Goal: Information Seeking & Learning: Learn about a topic

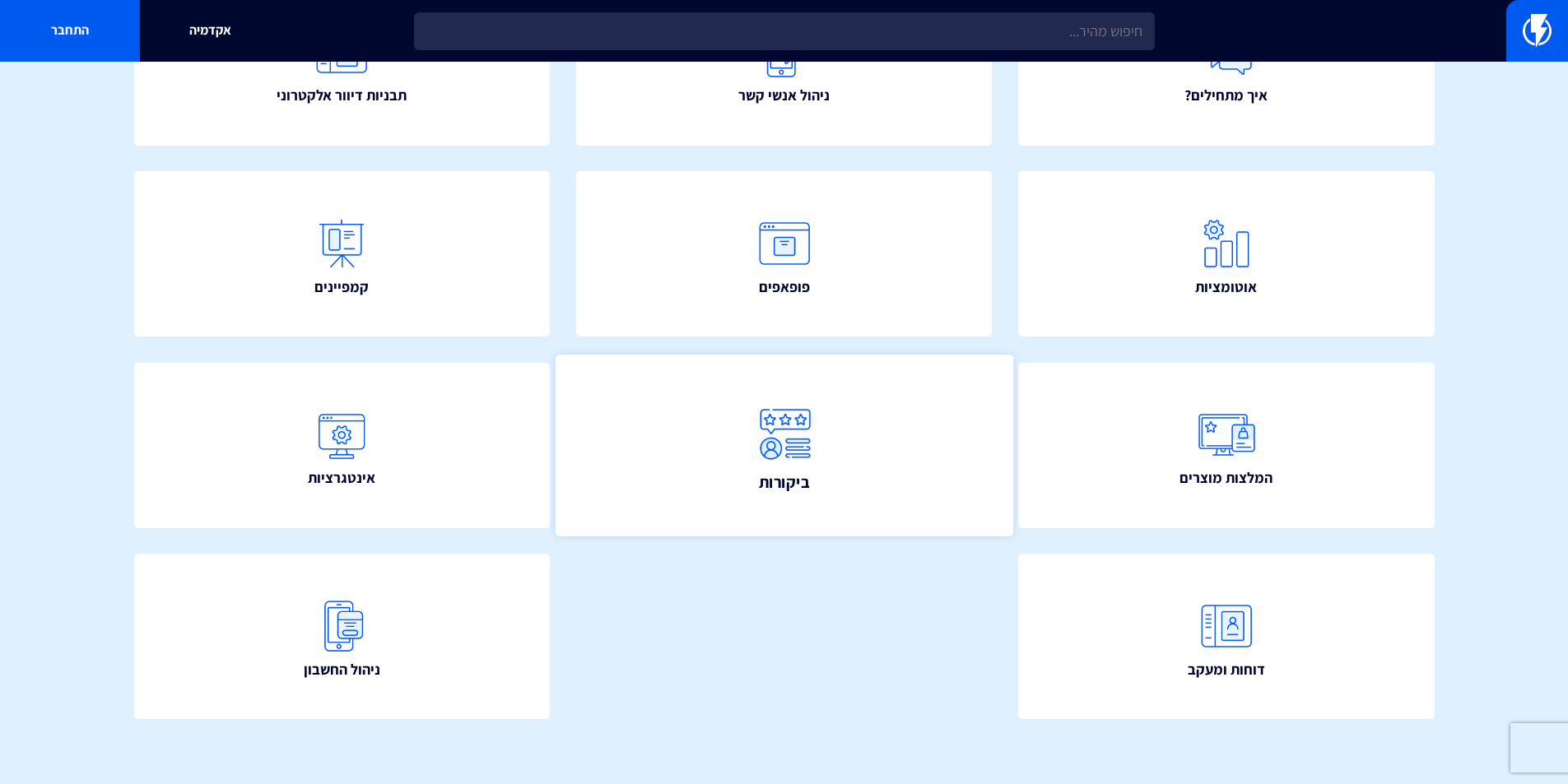
scroll to position [277, 0]
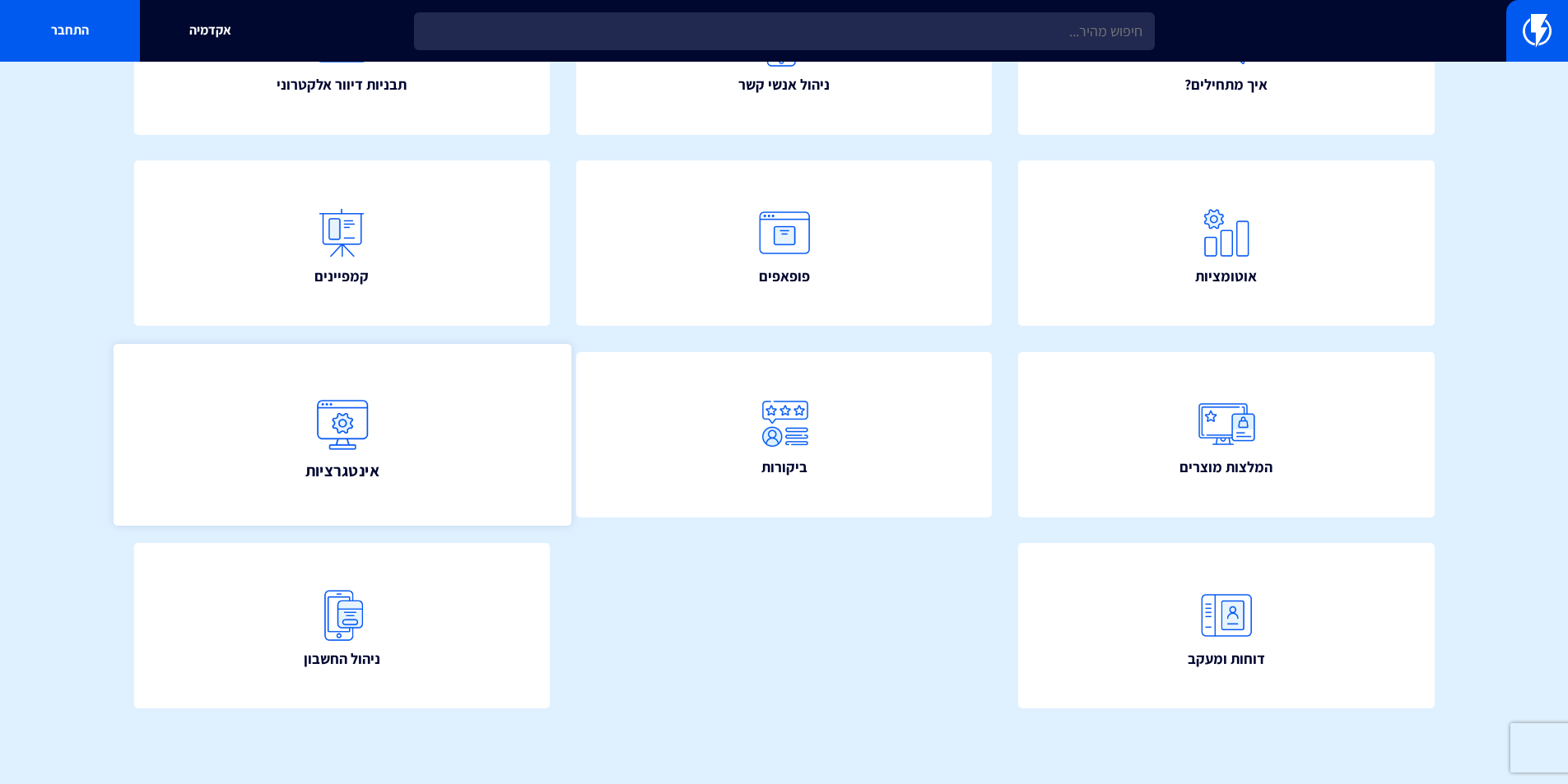
click at [480, 473] on link "אינטגרציות" at bounding box center [342, 435] width 457 height 182
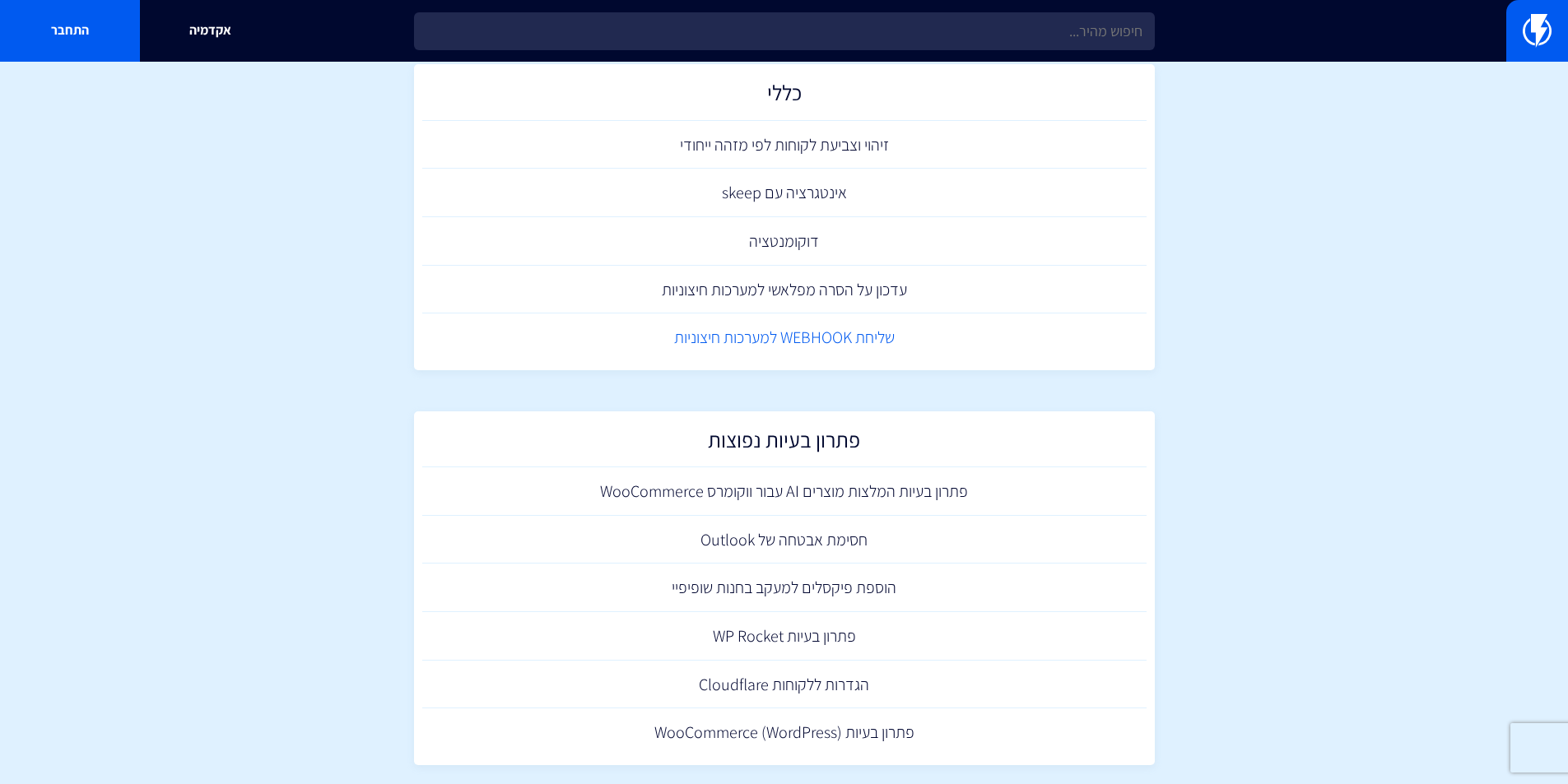
scroll to position [2941, 0]
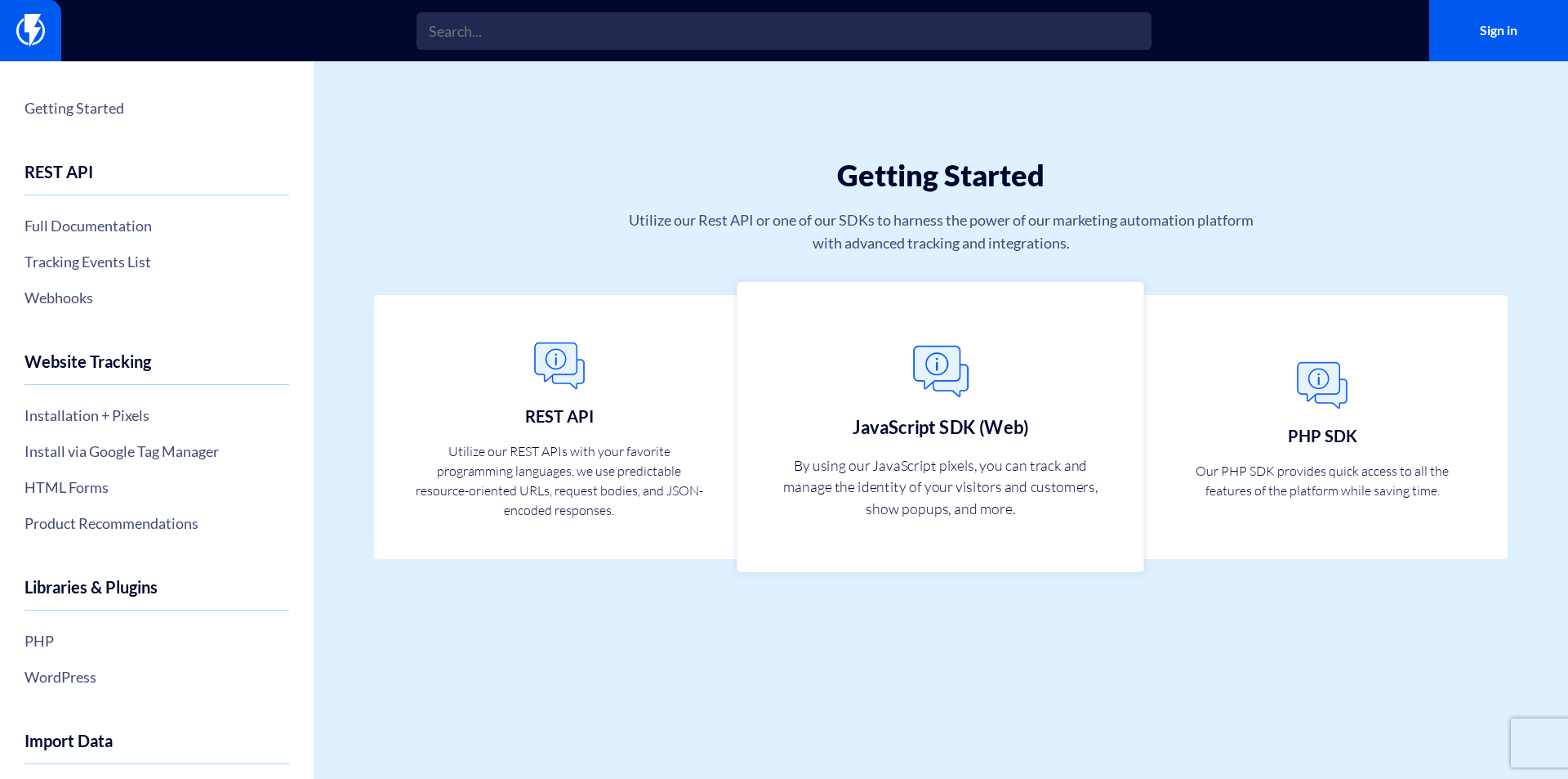
click at [957, 481] on p "By using our JavaScript pixels, you can track and manage the identity of your v…" at bounding box center [941, 485] width 322 height 65
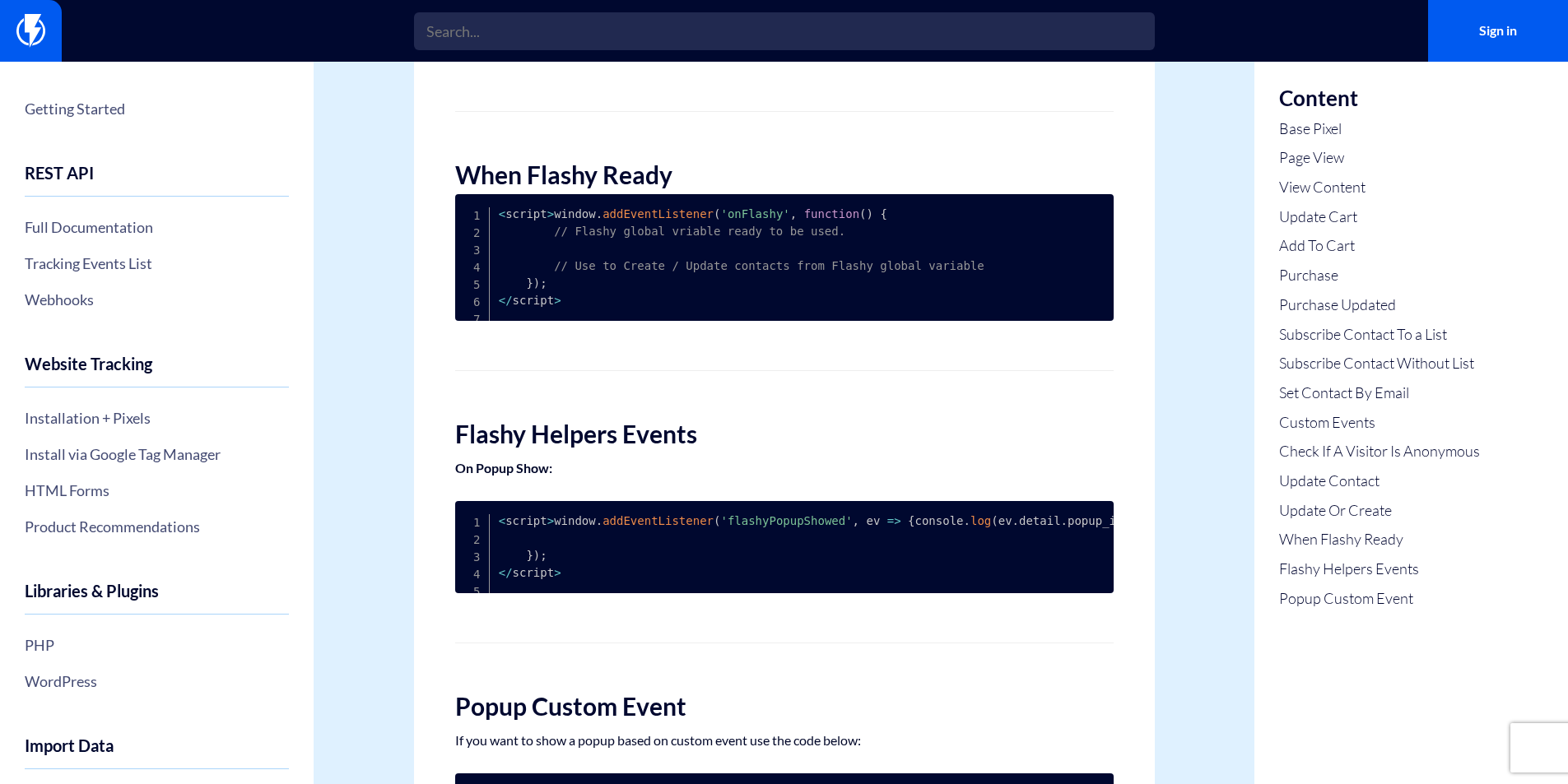
scroll to position [5179, 0]
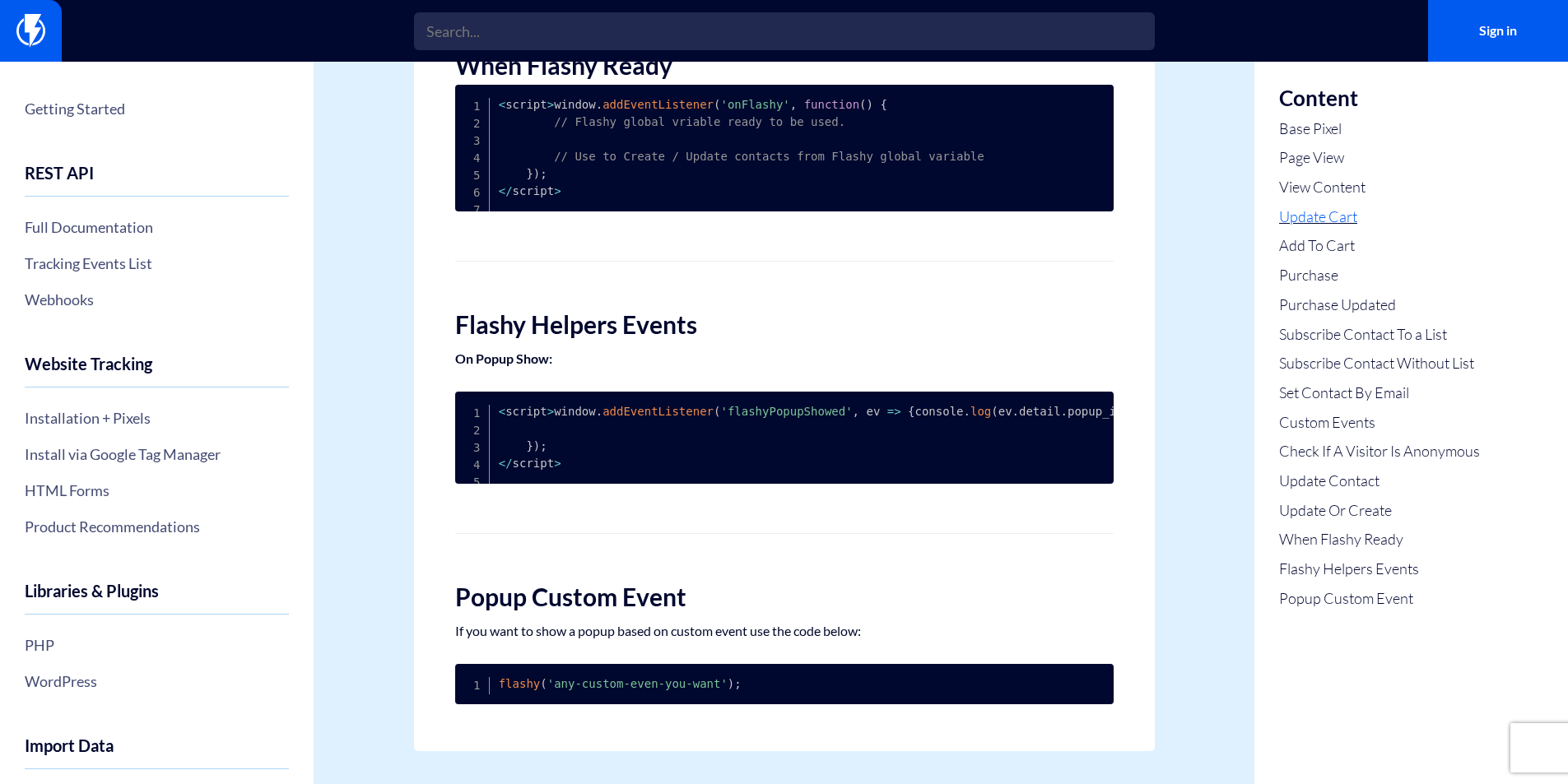
click at [1301, 217] on link "Update Cart" at bounding box center [1379, 217] width 201 height 21
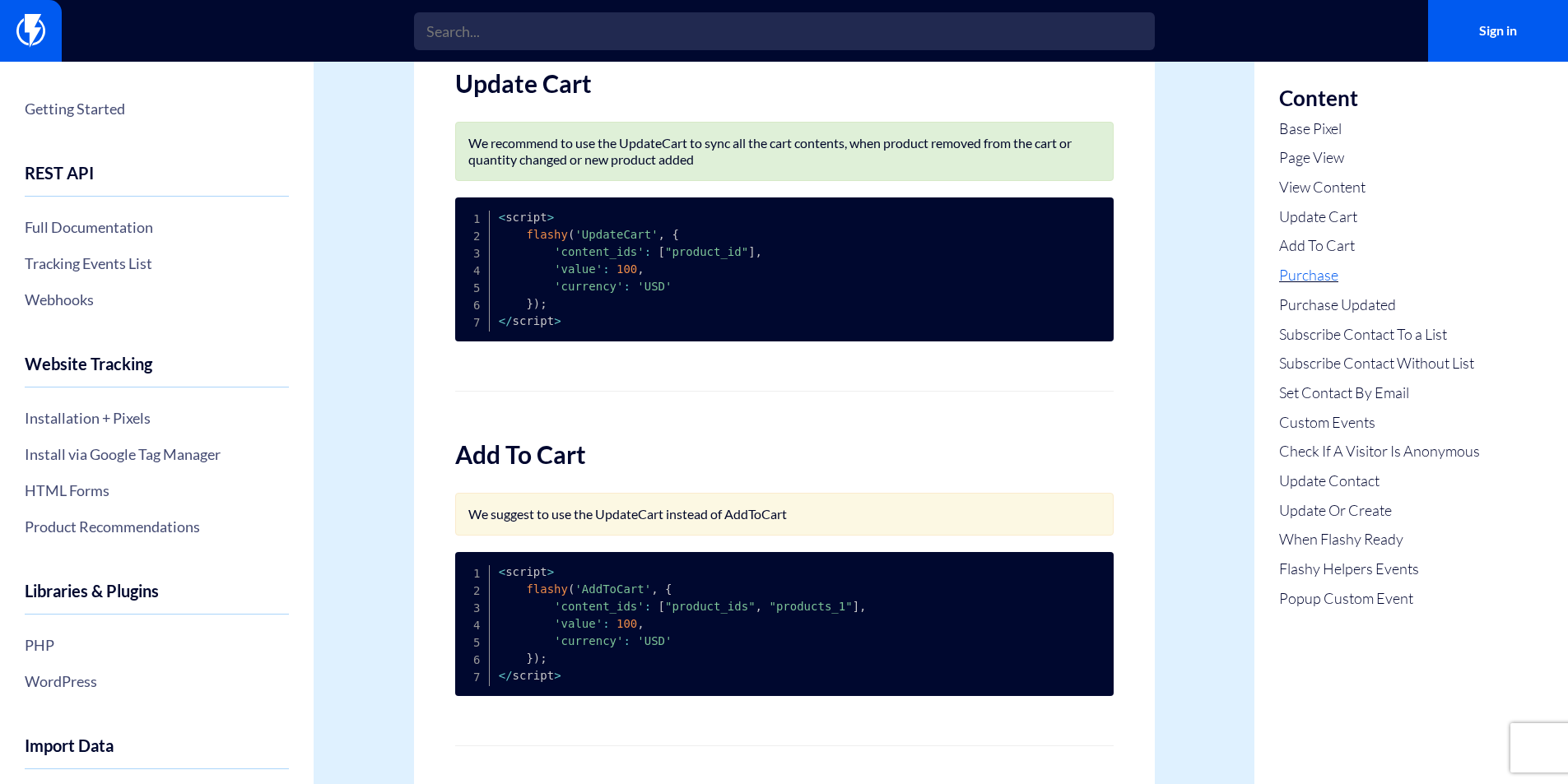
click at [1303, 274] on link "Purchase" at bounding box center [1379, 275] width 201 height 21
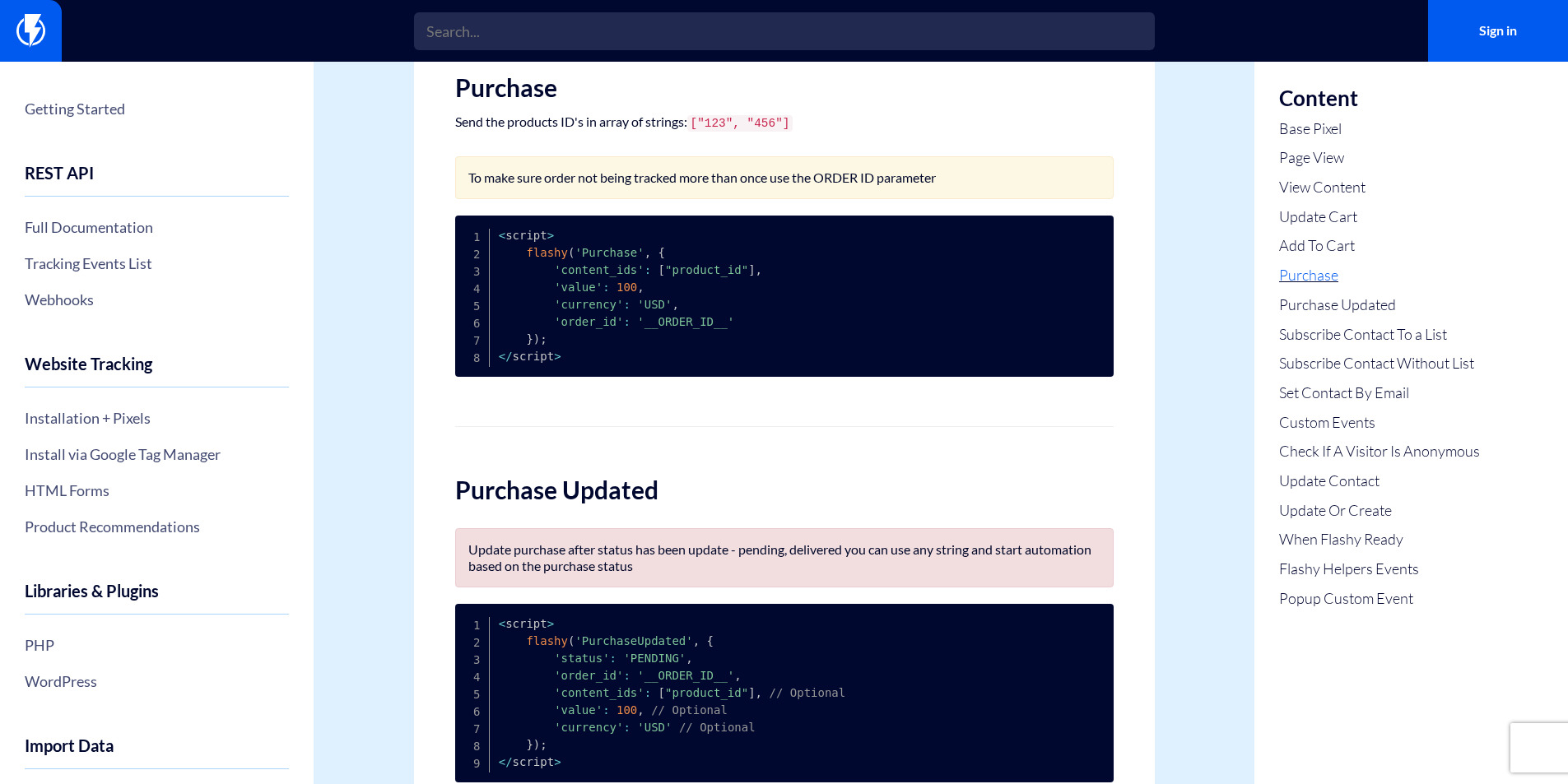
scroll to position [1798, 0]
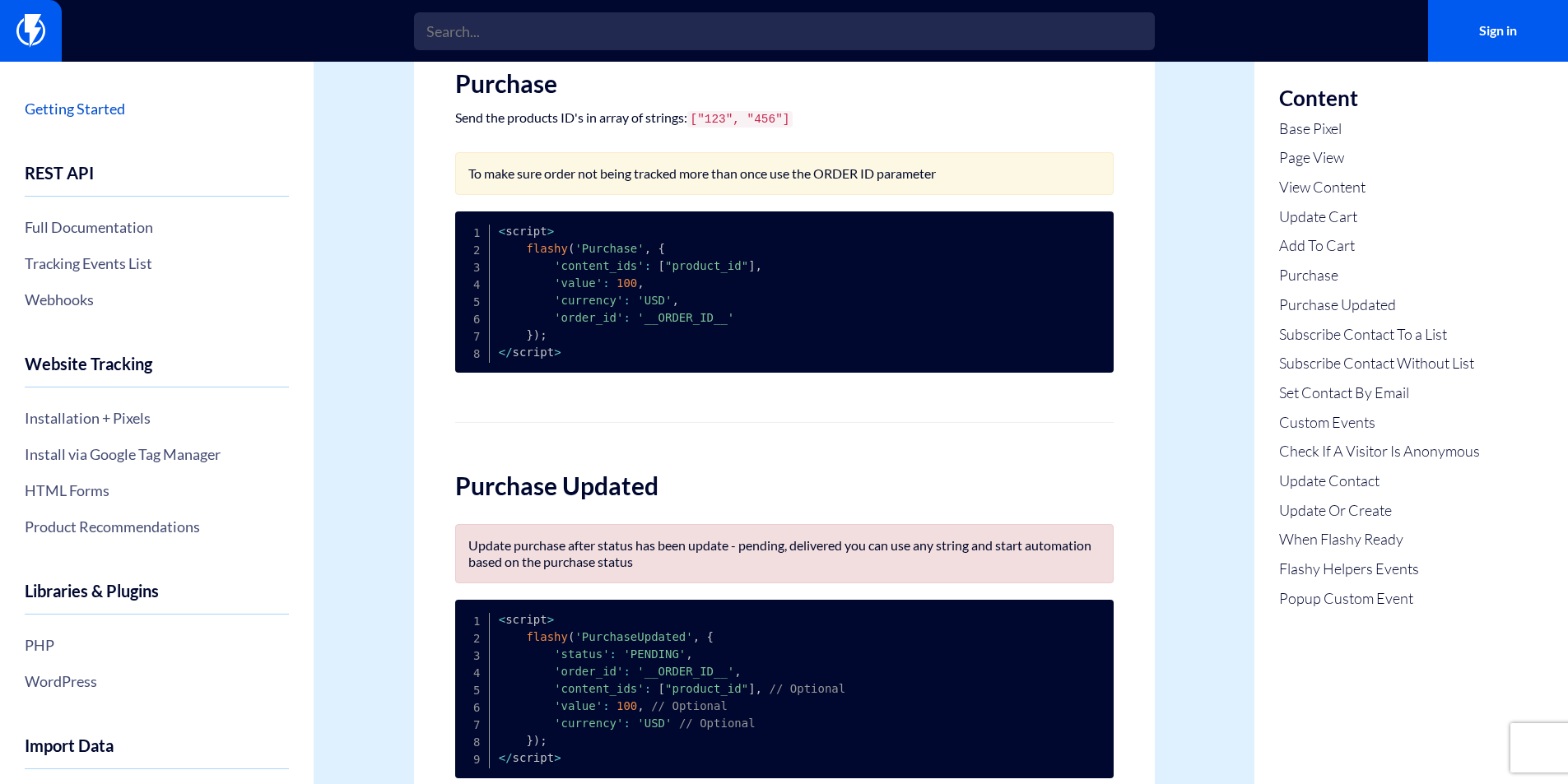
click at [70, 100] on link "Getting Started" at bounding box center [157, 108] width 265 height 28
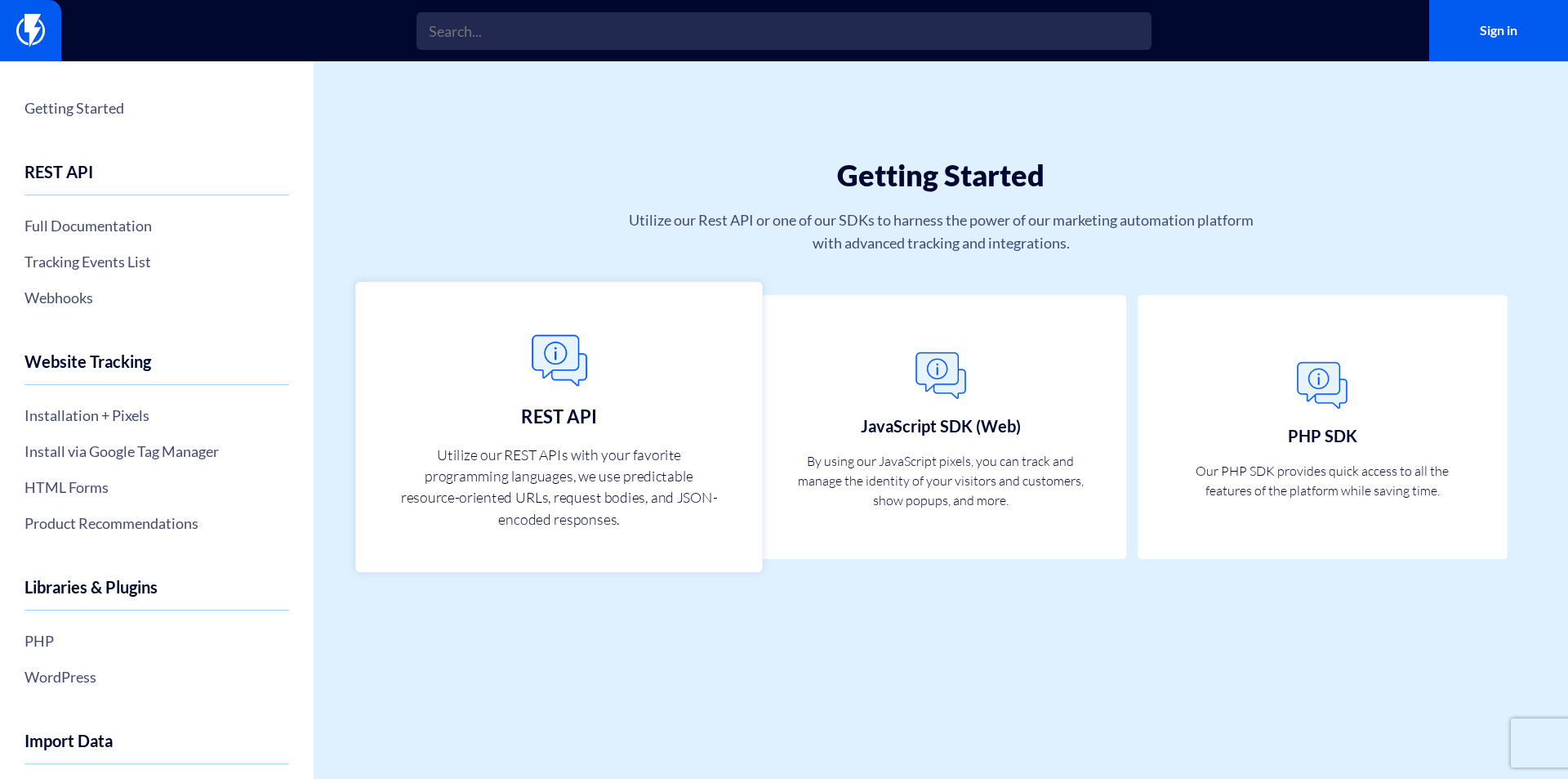
click at [566, 460] on p "Utilize our REST APIs with your favorite programming languages, we use predicta…" at bounding box center [559, 486] width 322 height 87
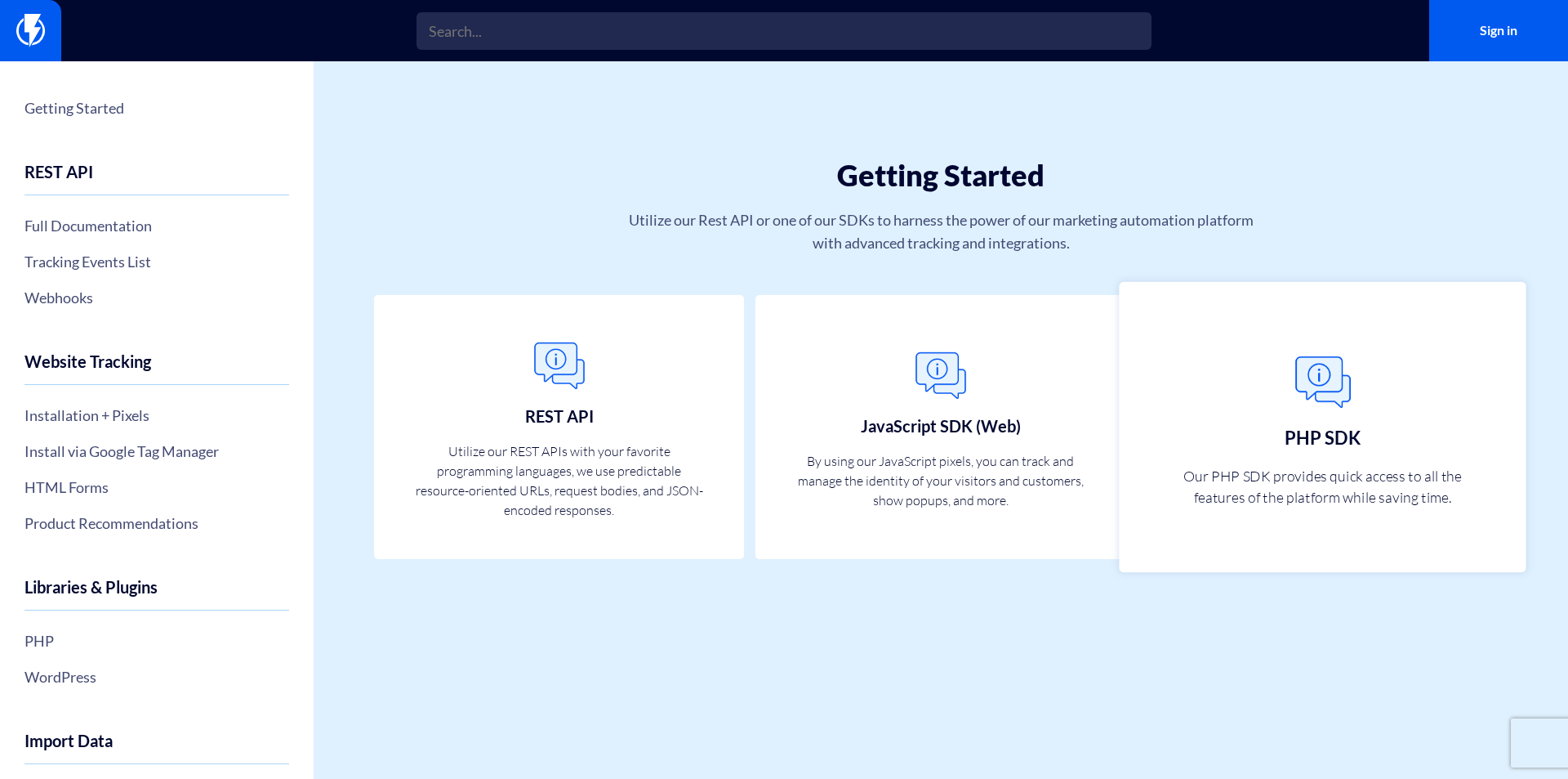
click at [1206, 522] on link "PHP SDK Our PHP SDK provides quick access to all the features of the platform w…" at bounding box center [1323, 426] width 407 height 291
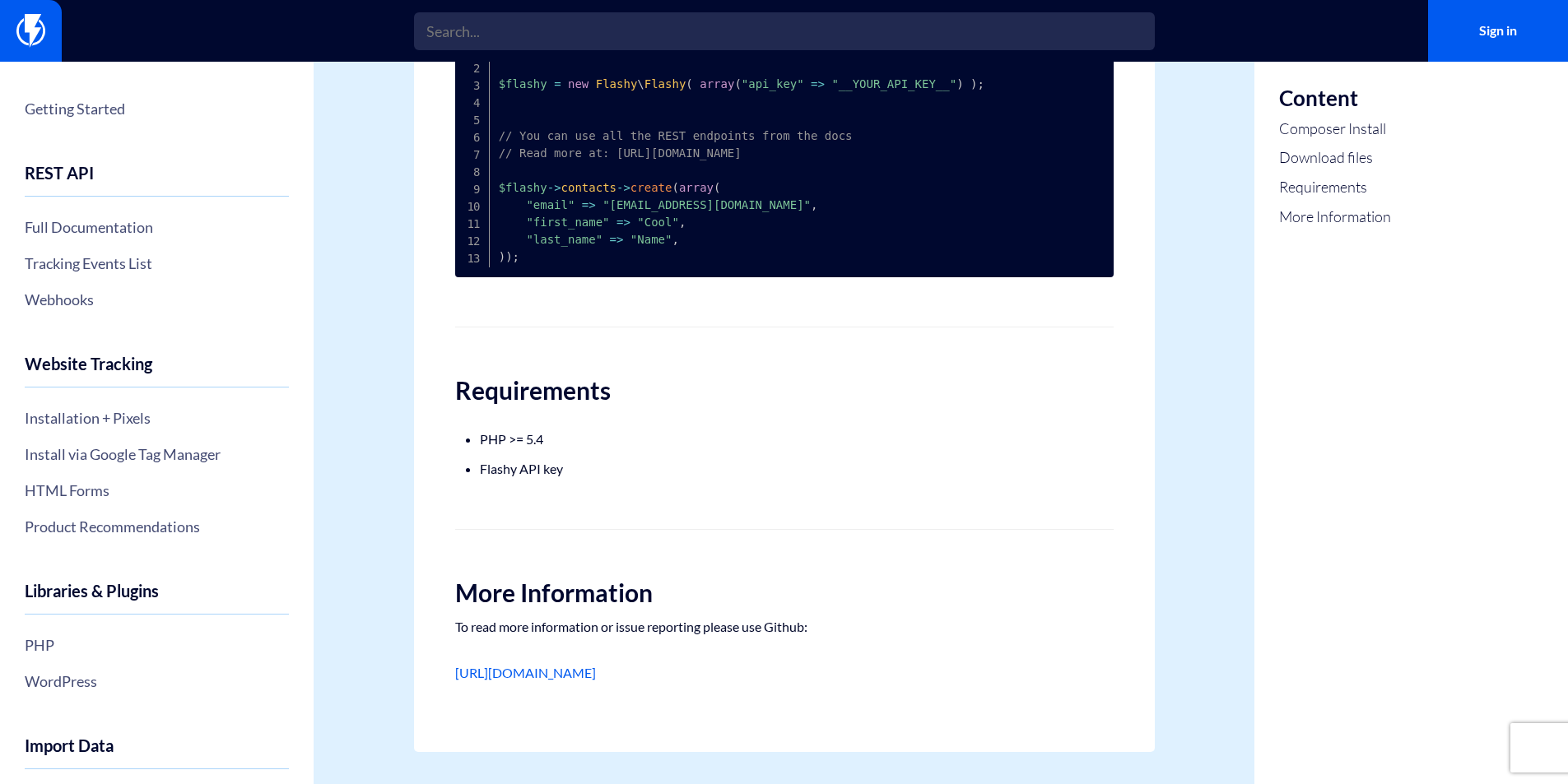
scroll to position [764, 0]
click at [583, 671] on link "[URL][DOMAIN_NAME]" at bounding box center [525, 671] width 141 height 16
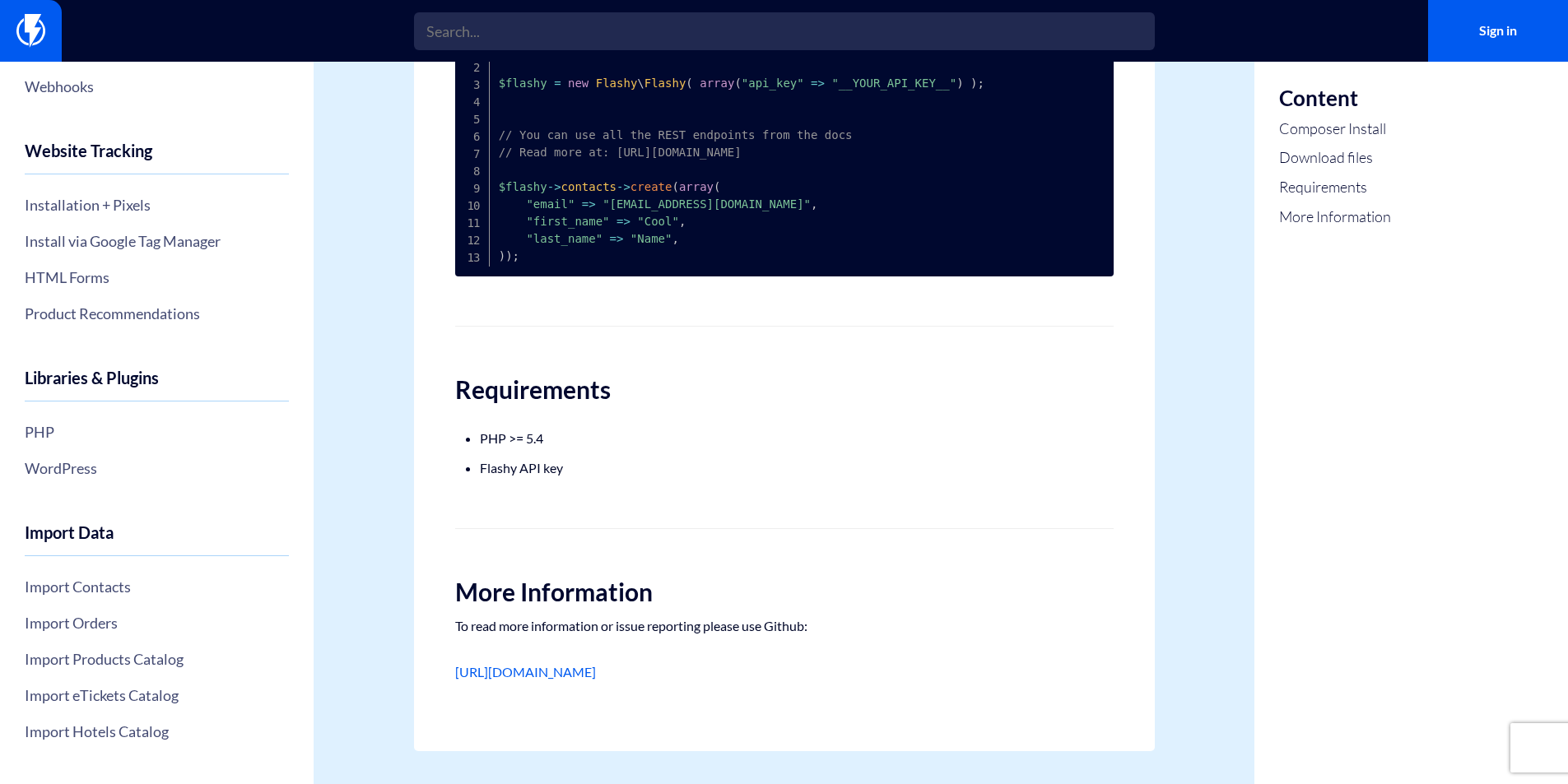
scroll to position [0, 0]
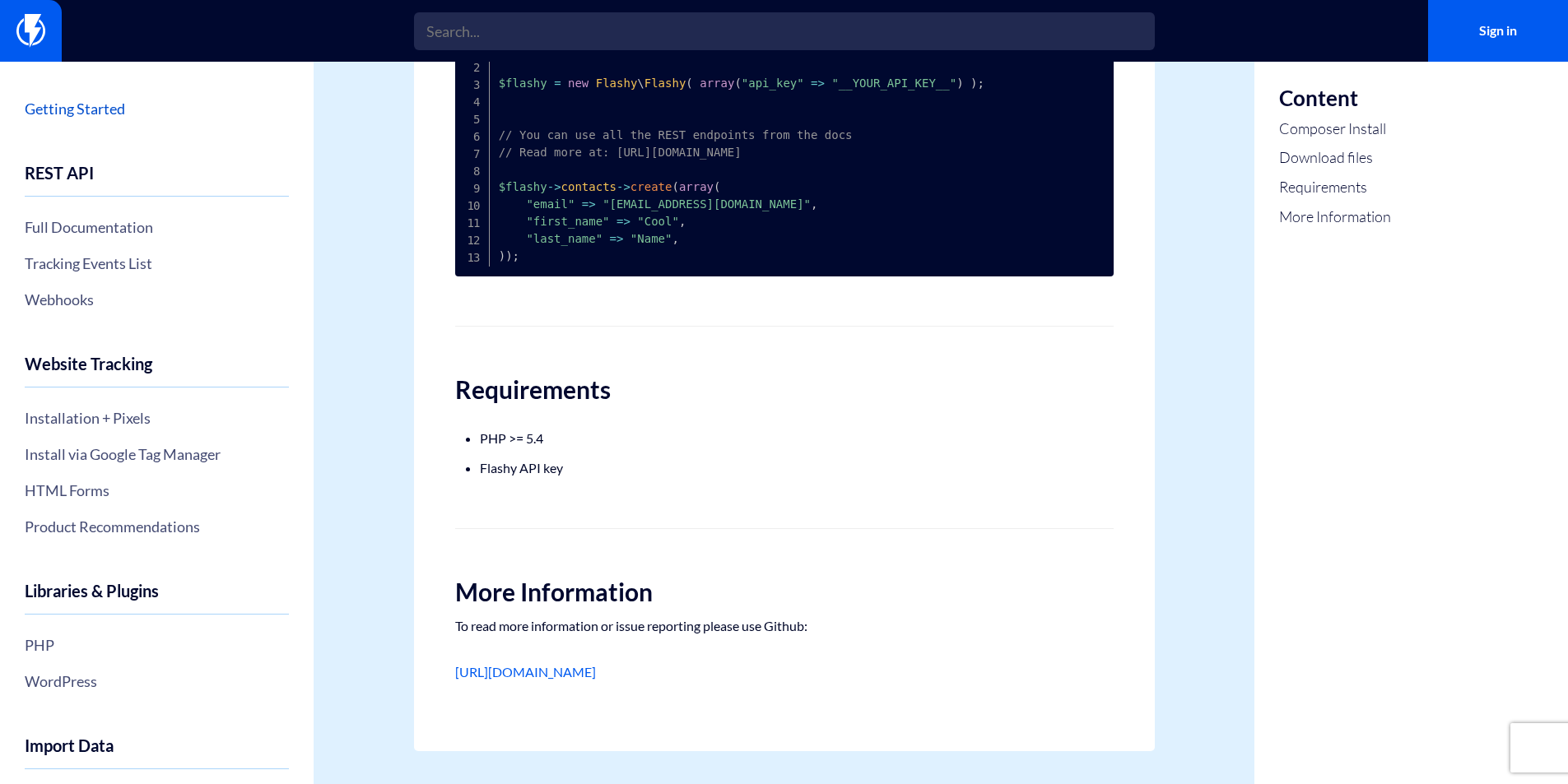
click at [91, 102] on link "Getting Started" at bounding box center [157, 108] width 265 height 28
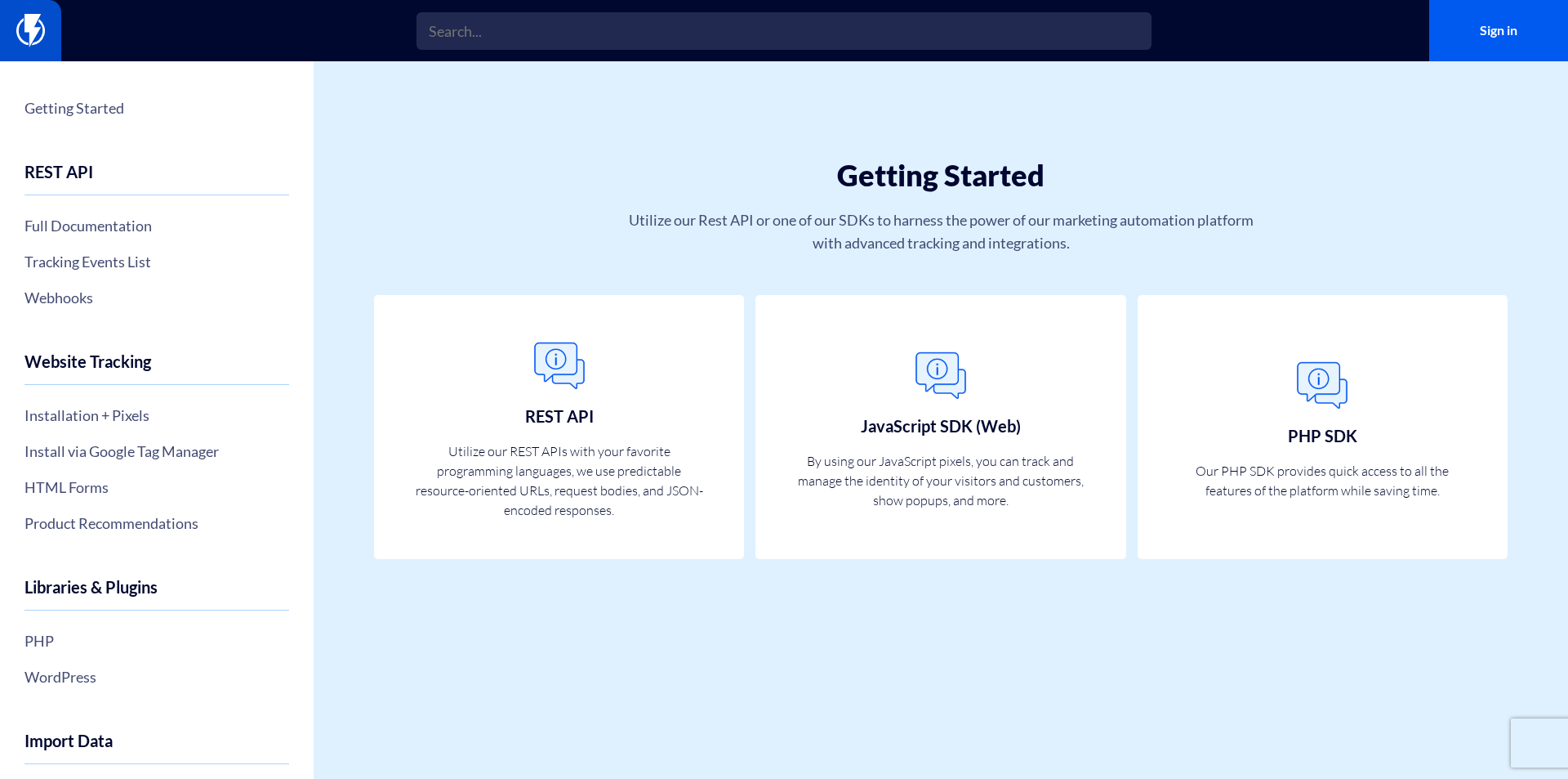
click at [36, 31] on img at bounding box center [30, 30] width 28 height 33
